Goal: Task Accomplishment & Management: Use online tool/utility

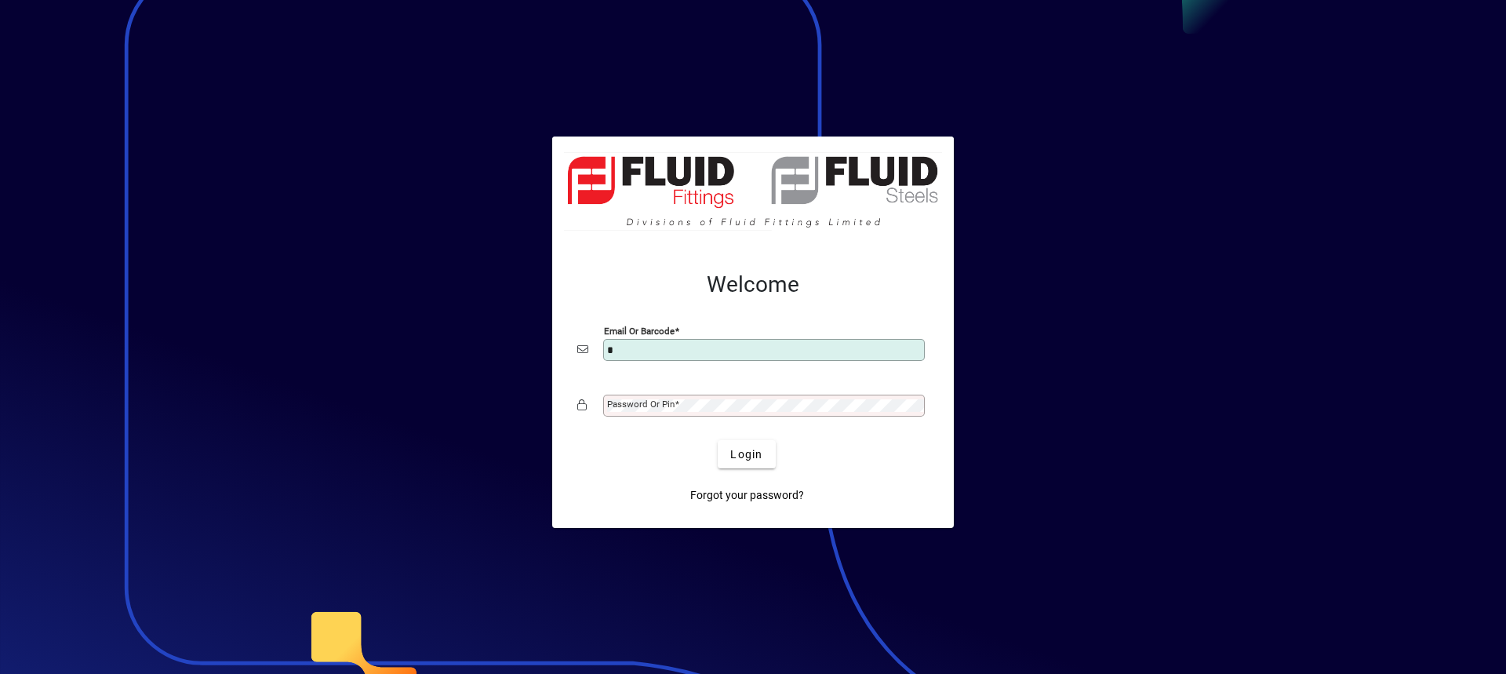
type input "**********"
click at [632, 400] on mat-label "Password or Pin" at bounding box center [640, 403] width 67 height 11
click at [718, 440] on button "Login" at bounding box center [746, 454] width 57 height 28
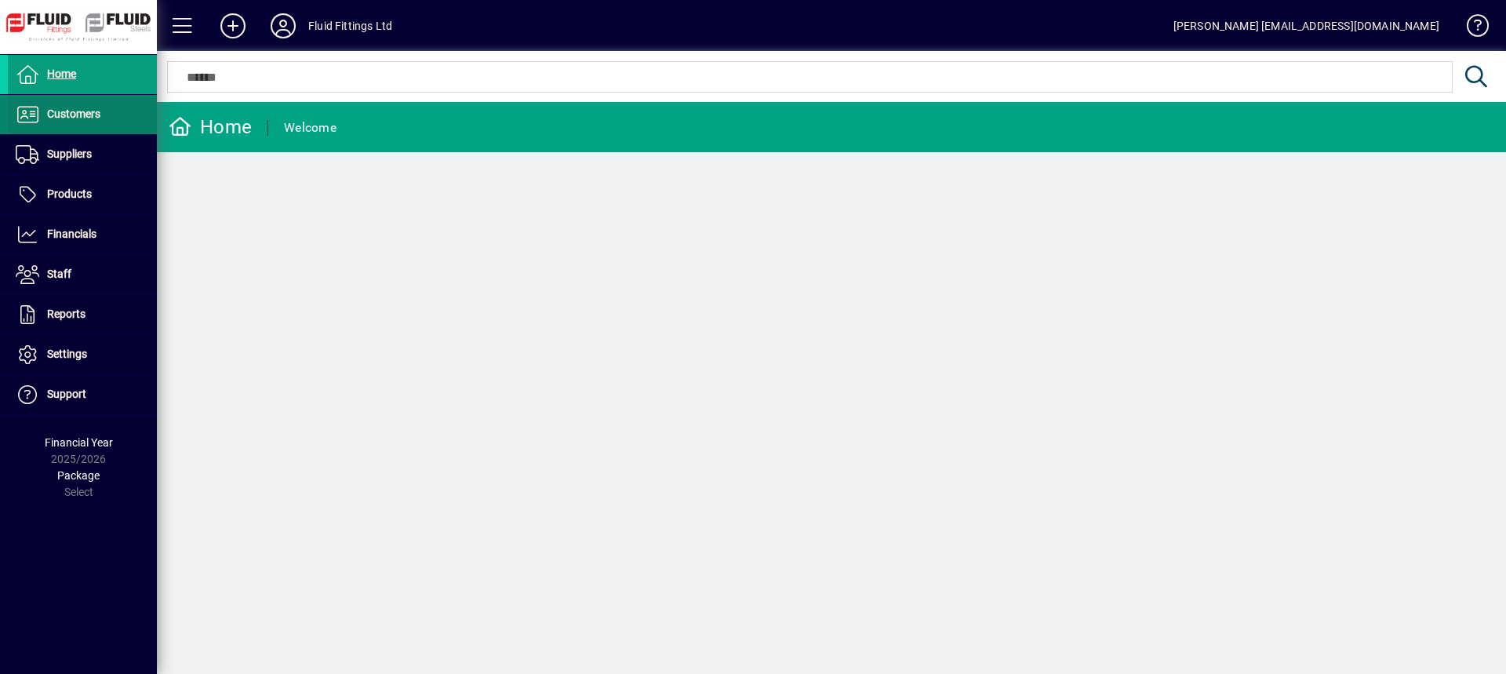
click at [62, 122] on span "Customers" at bounding box center [54, 114] width 93 height 19
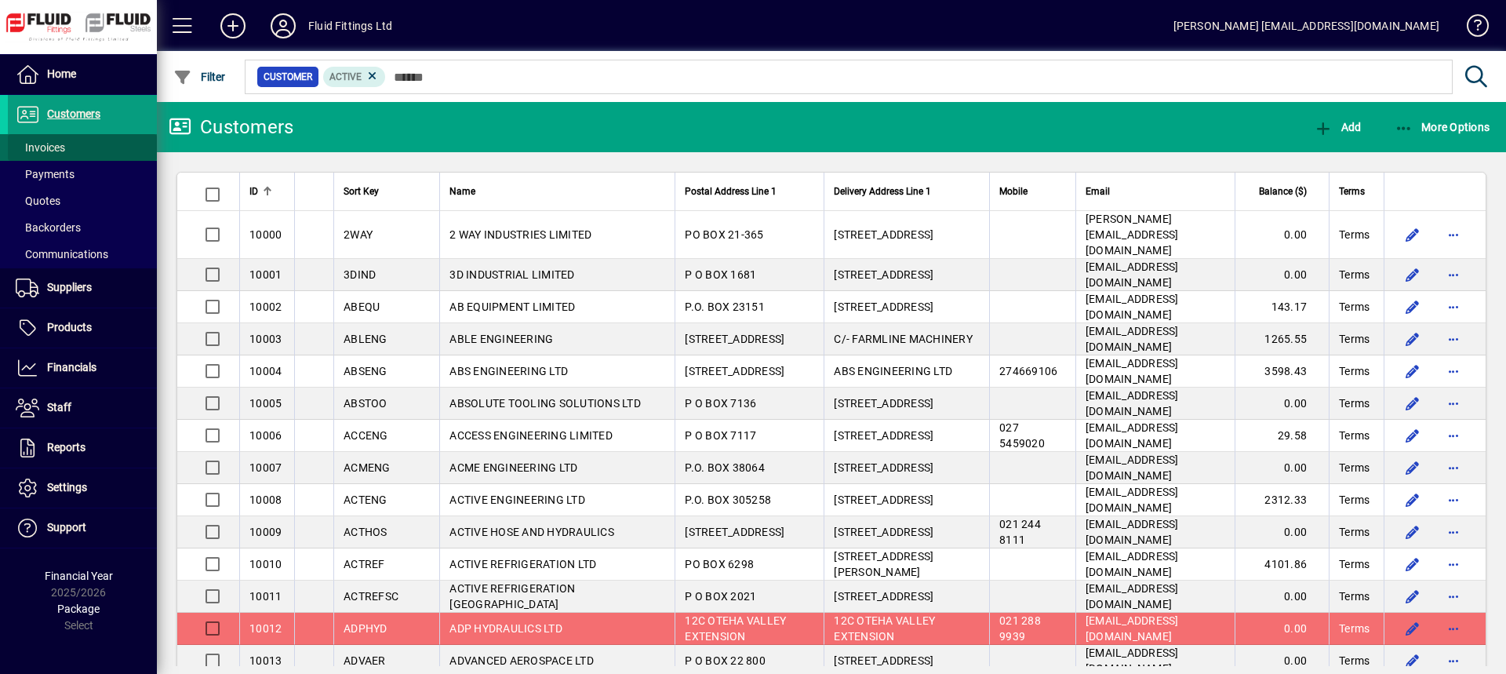
click at [58, 144] on span "Invoices" at bounding box center [40, 147] width 49 height 13
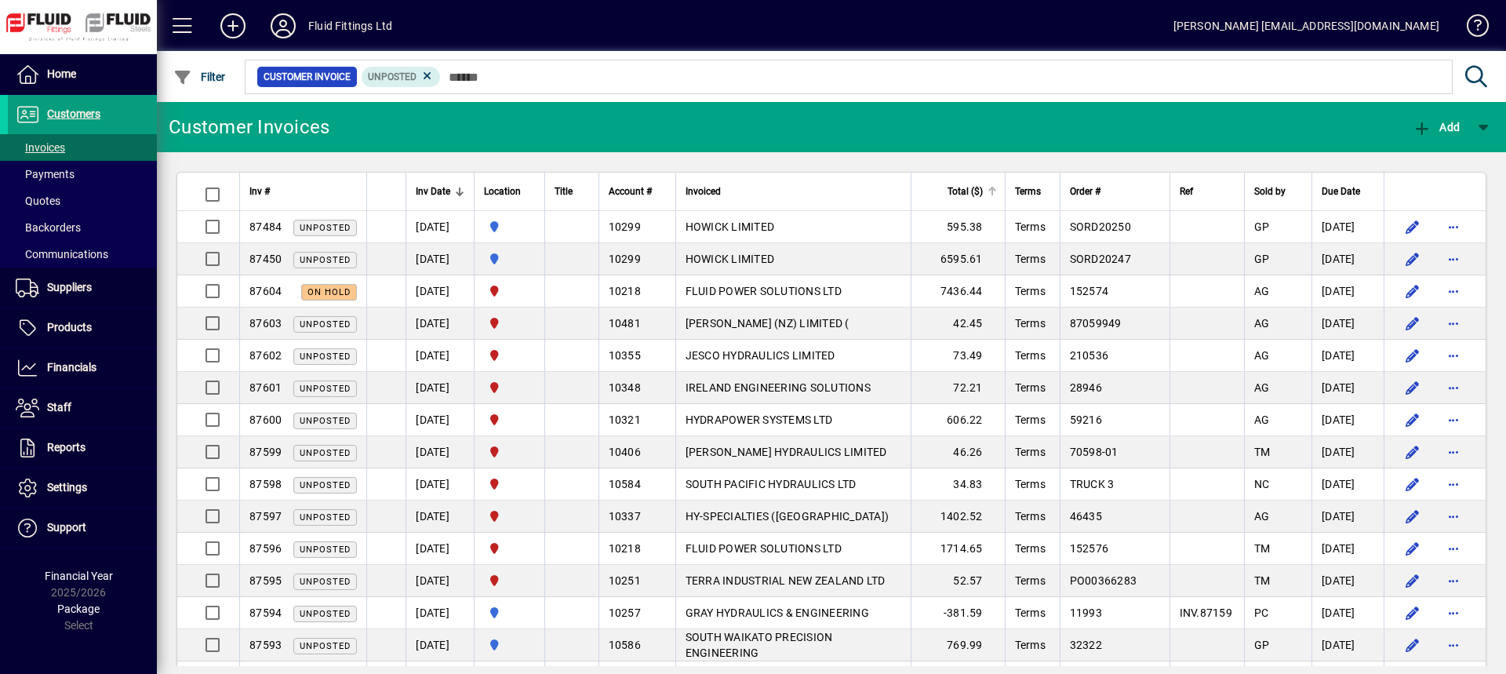
click at [981, 199] on span "Total ($)" at bounding box center [964, 191] width 35 height 17
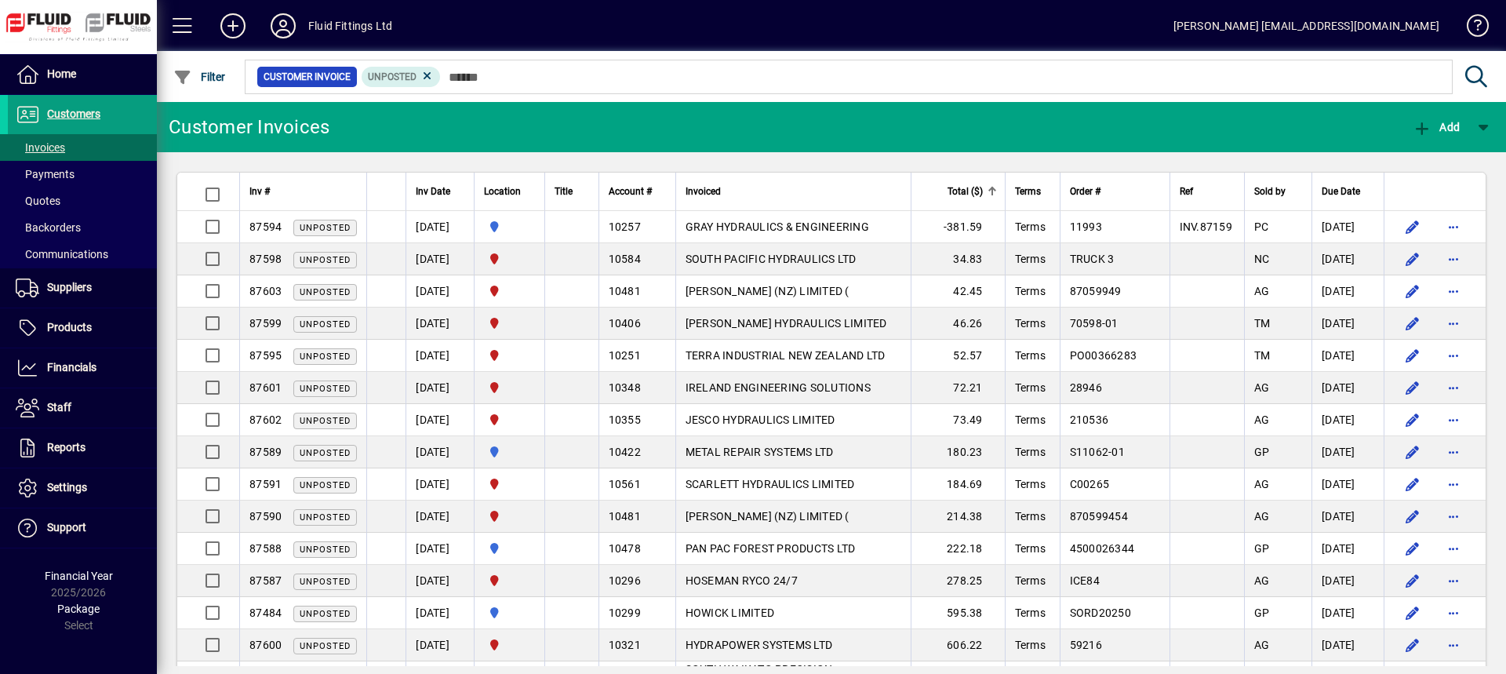
click at [981, 199] on span "Total ($)" at bounding box center [964, 191] width 35 height 17
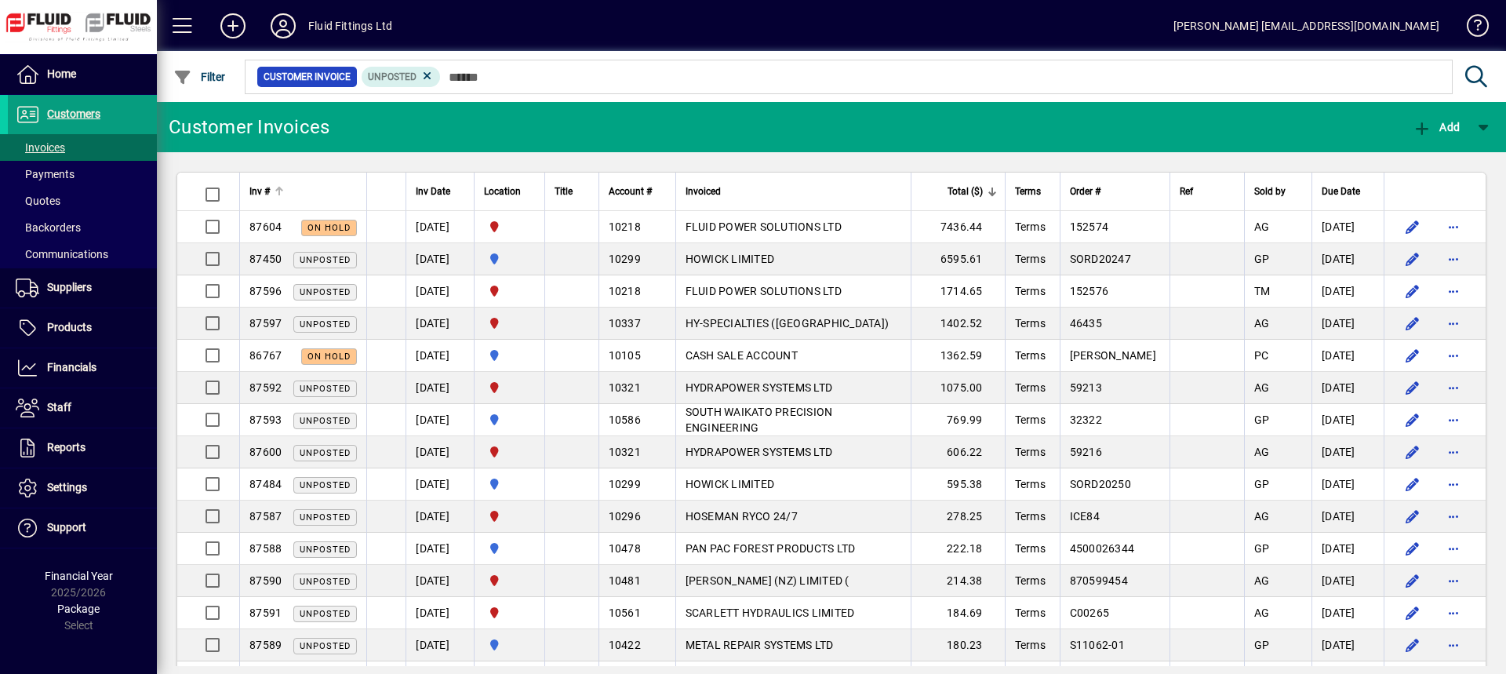
click at [291, 189] on div "Inv #" at bounding box center [302, 191] width 107 height 17
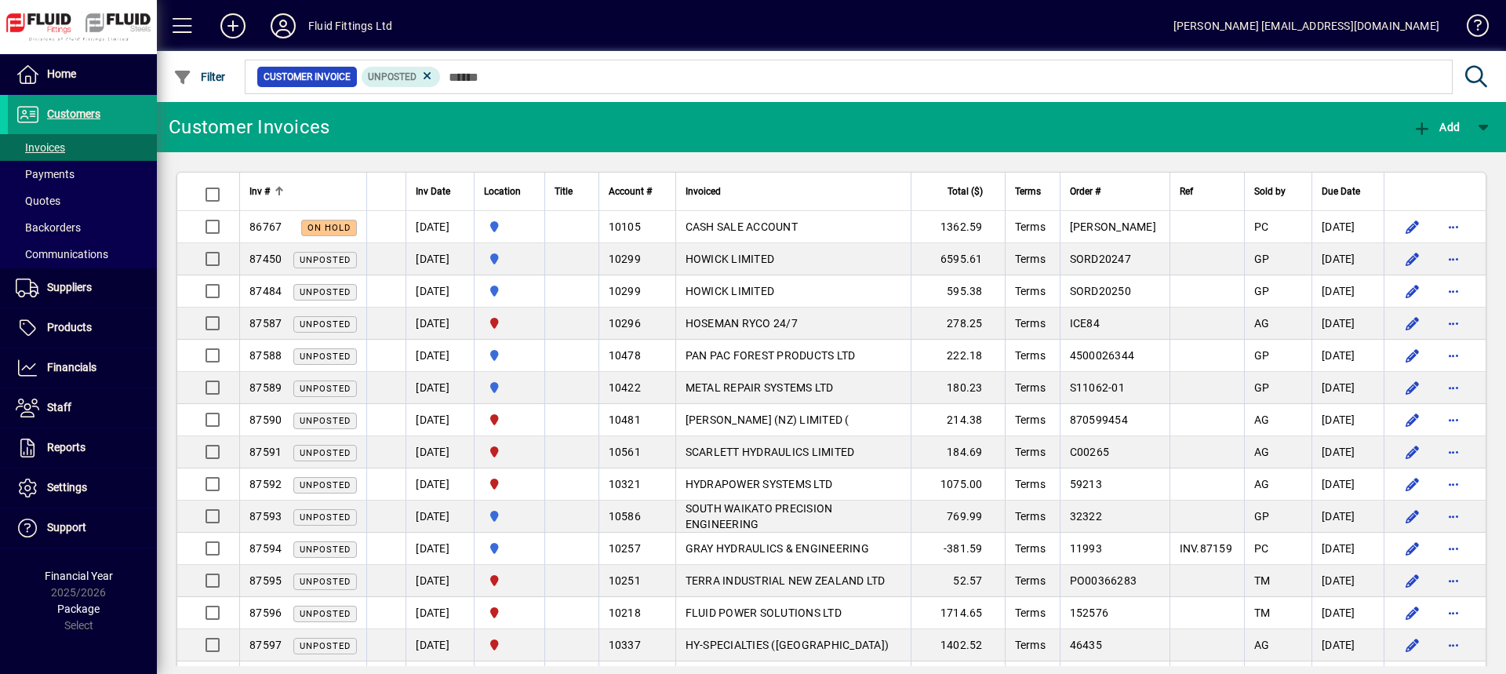
click at [292, 189] on div "Inv #" at bounding box center [302, 191] width 107 height 17
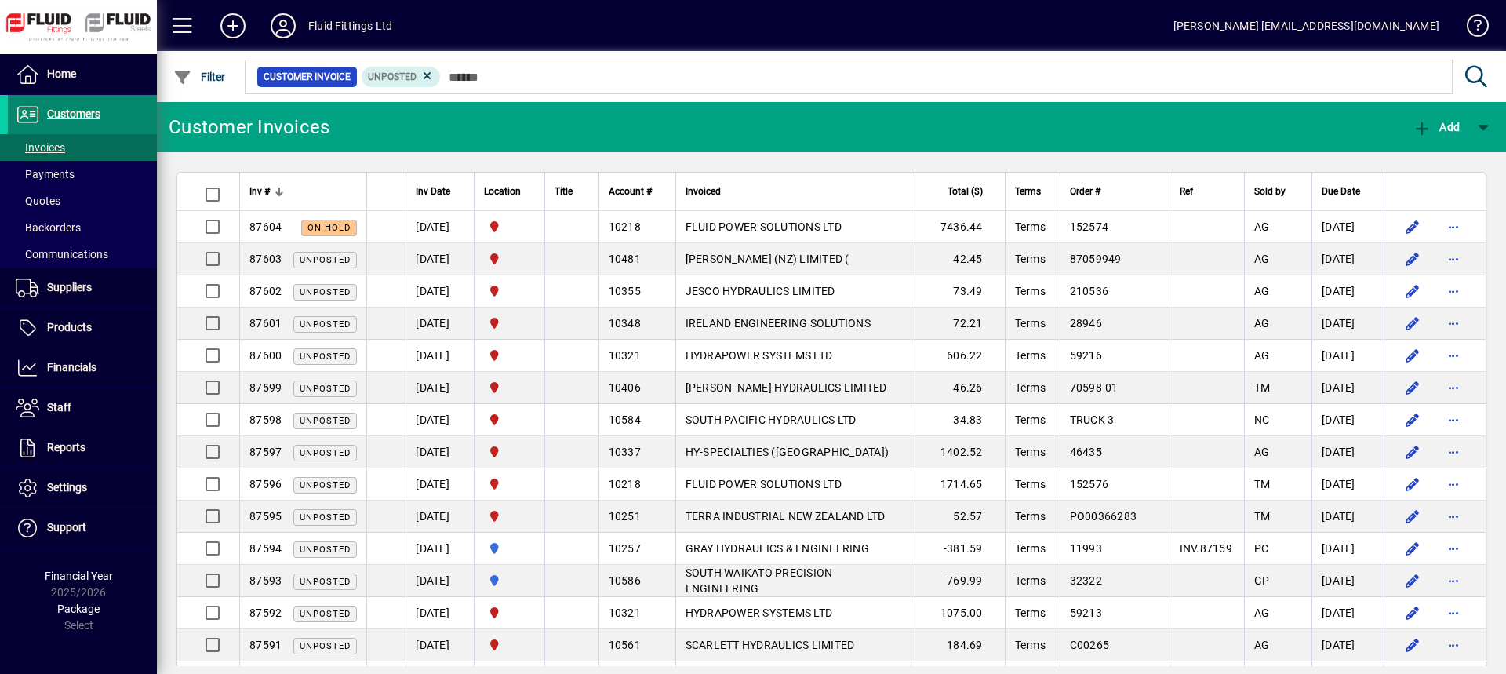
click at [81, 108] on span "Customers" at bounding box center [73, 113] width 53 height 13
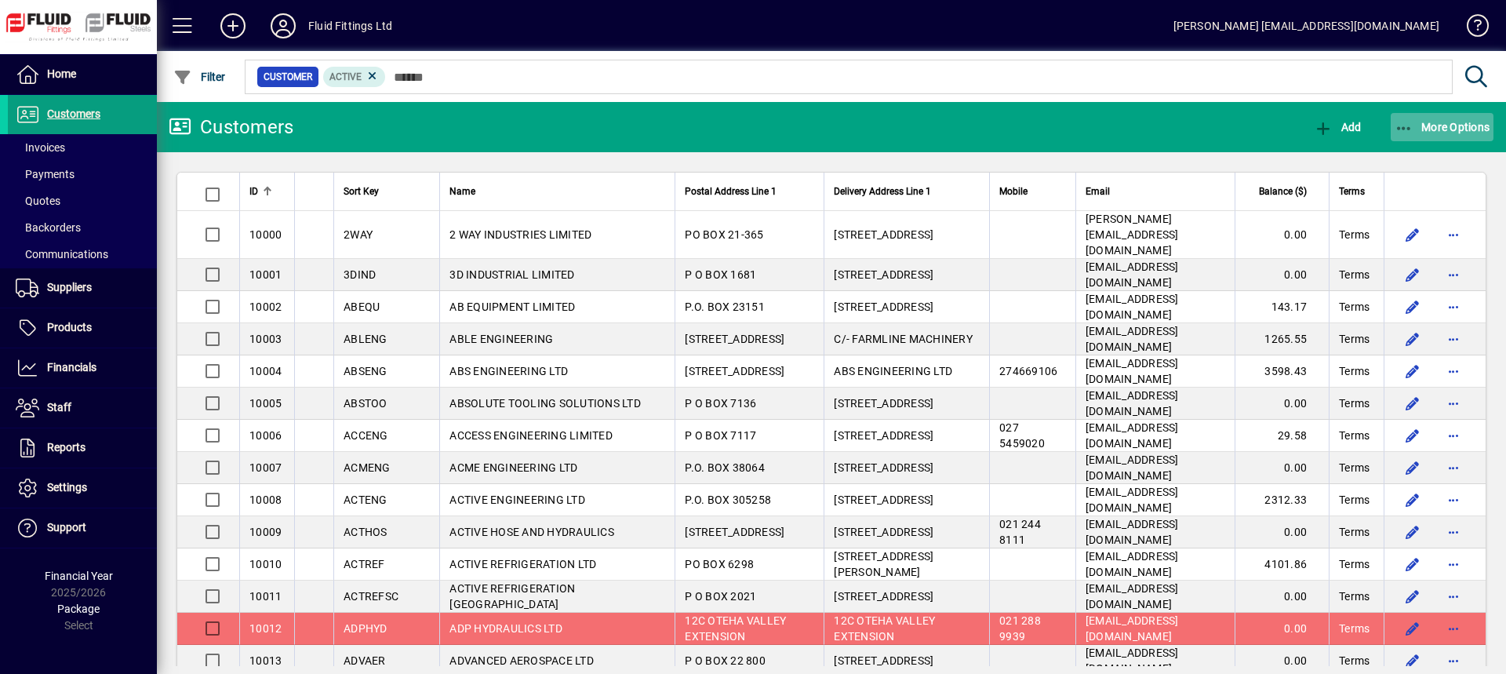
click at [1458, 117] on span "button" at bounding box center [1443, 127] width 104 height 38
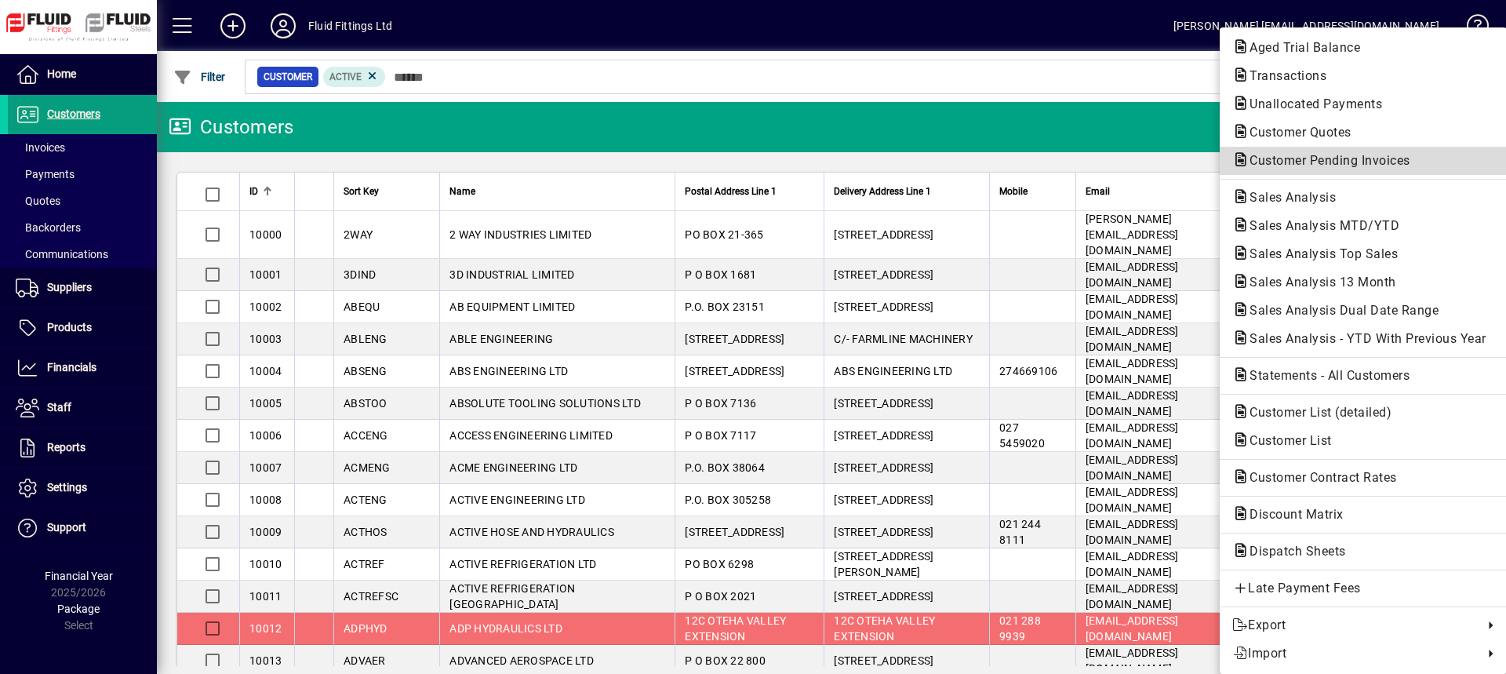
click at [1311, 155] on span "Customer Pending Invoices" at bounding box center [1325, 160] width 186 height 15
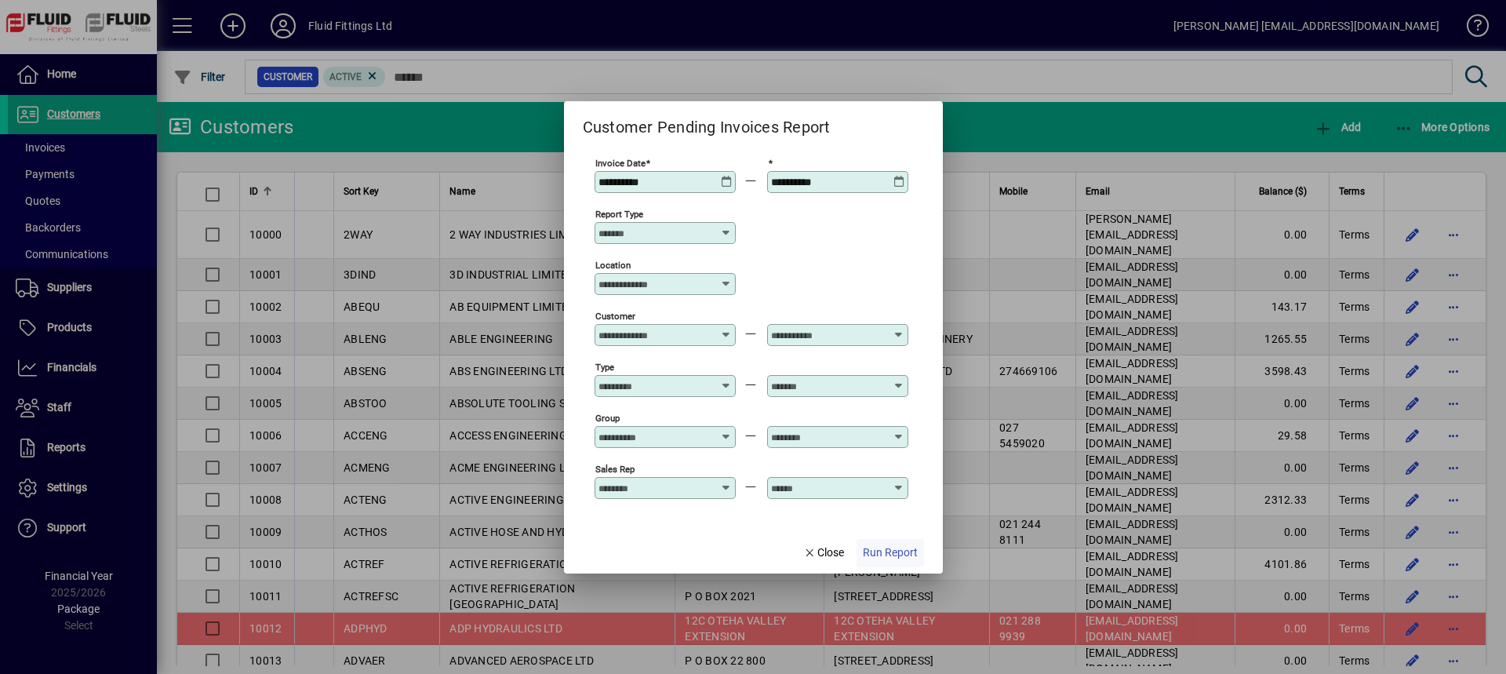
click at [884, 555] on span "Run Report" at bounding box center [890, 552] width 55 height 16
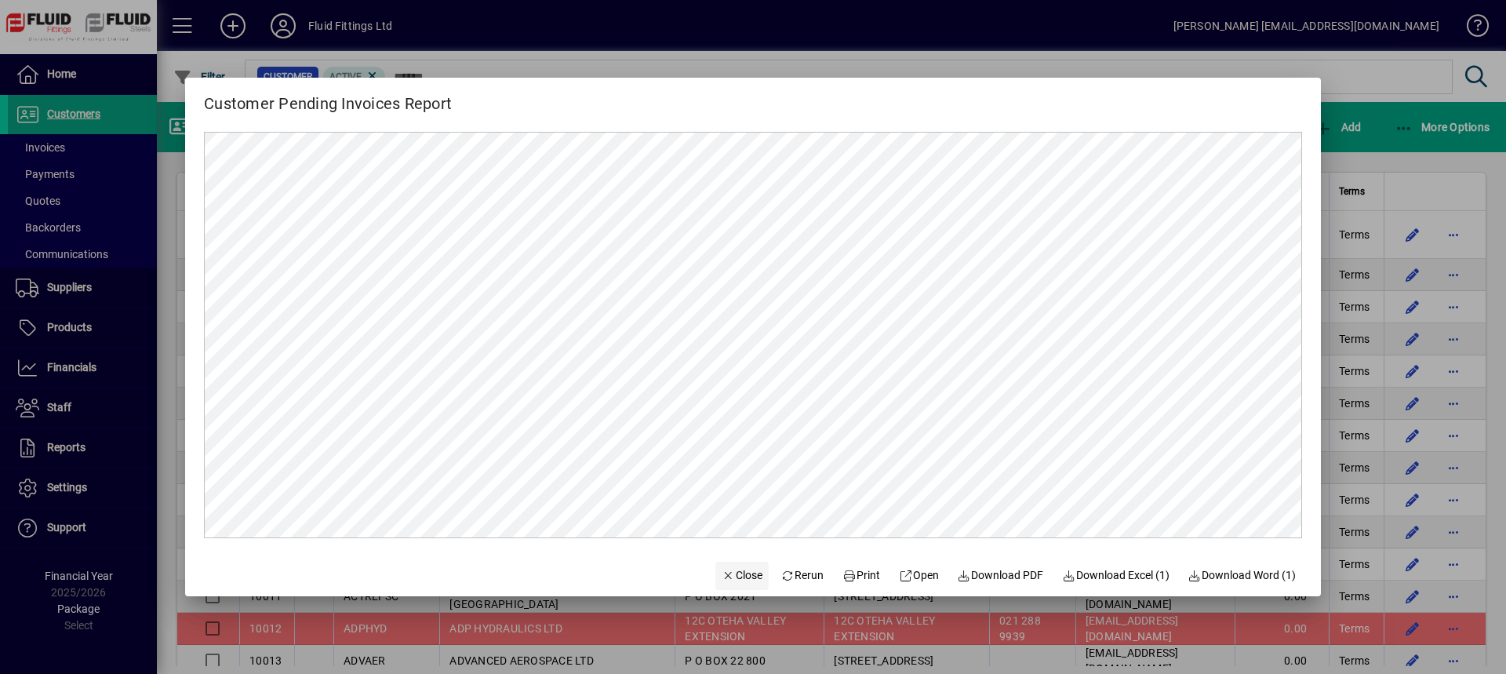
click at [724, 573] on span "Close" at bounding box center [742, 575] width 41 height 16
